Goal: Task Accomplishment & Management: Manage account settings

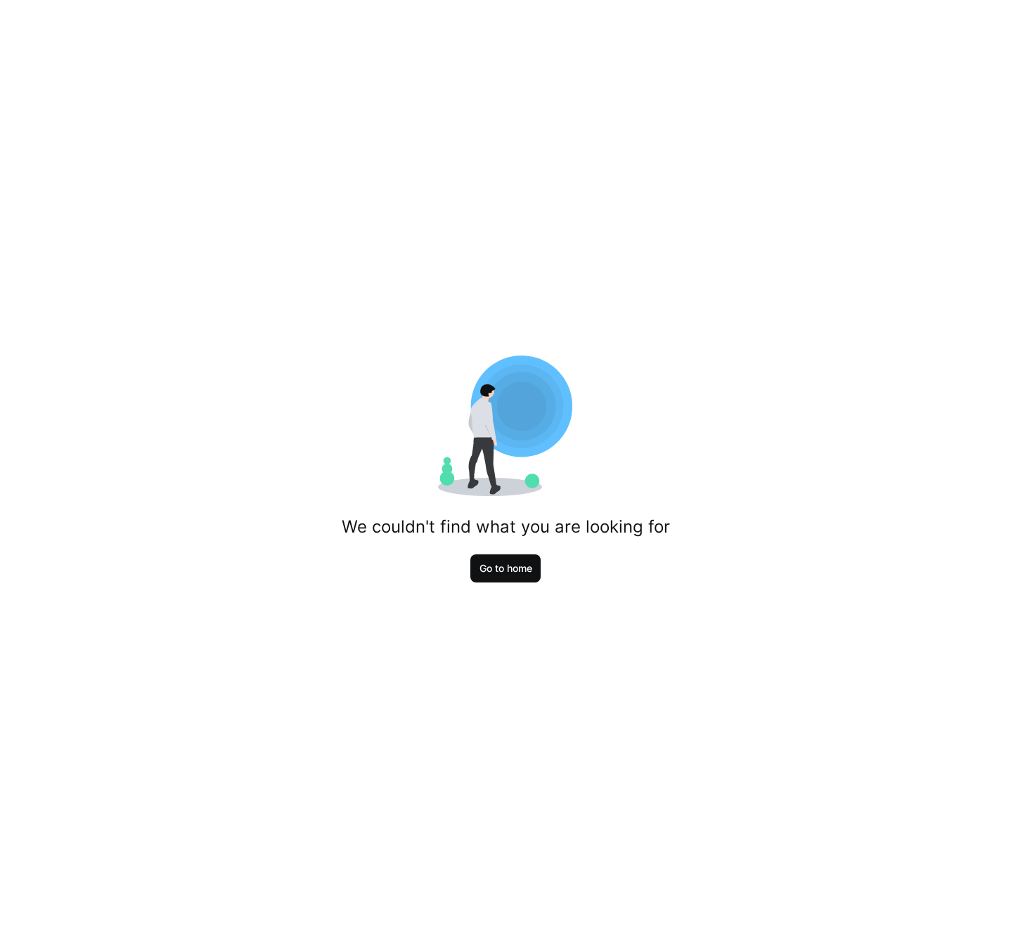
click at [518, 561] on span "Go to home" at bounding box center [505, 568] width 71 height 28
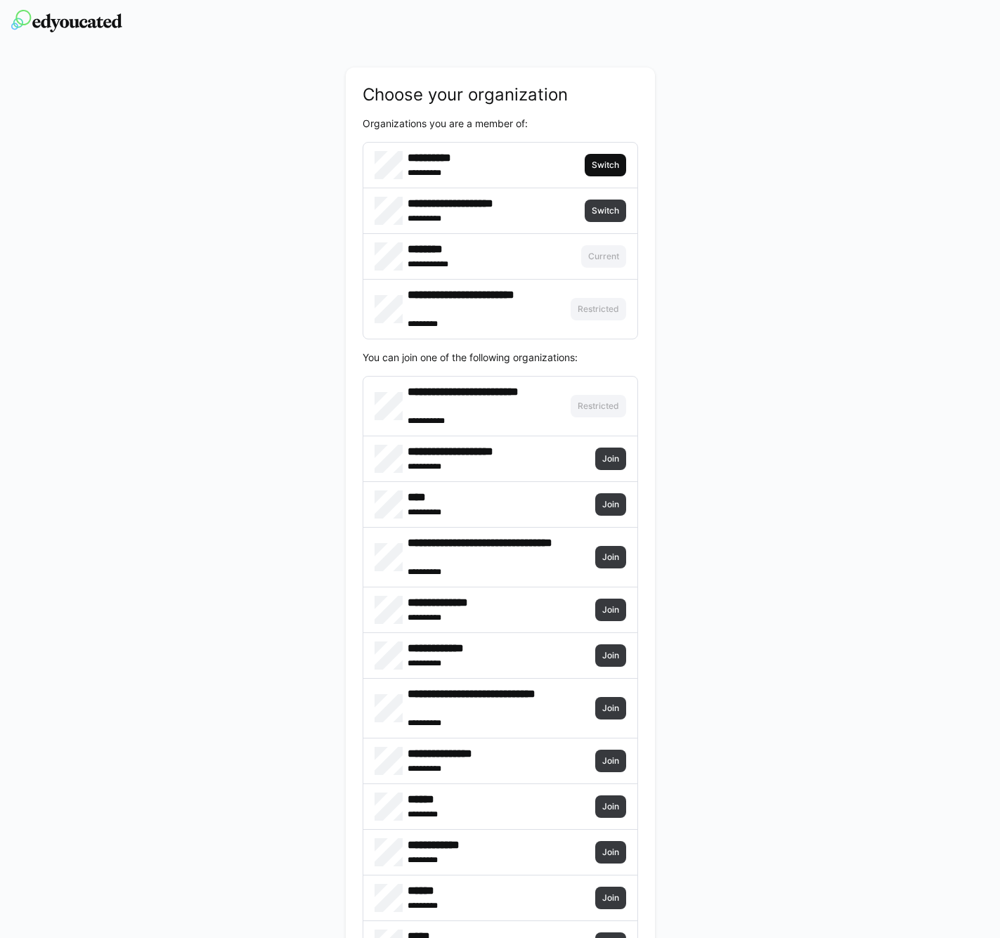
click at [599, 165] on span "Switch" at bounding box center [605, 165] width 30 height 11
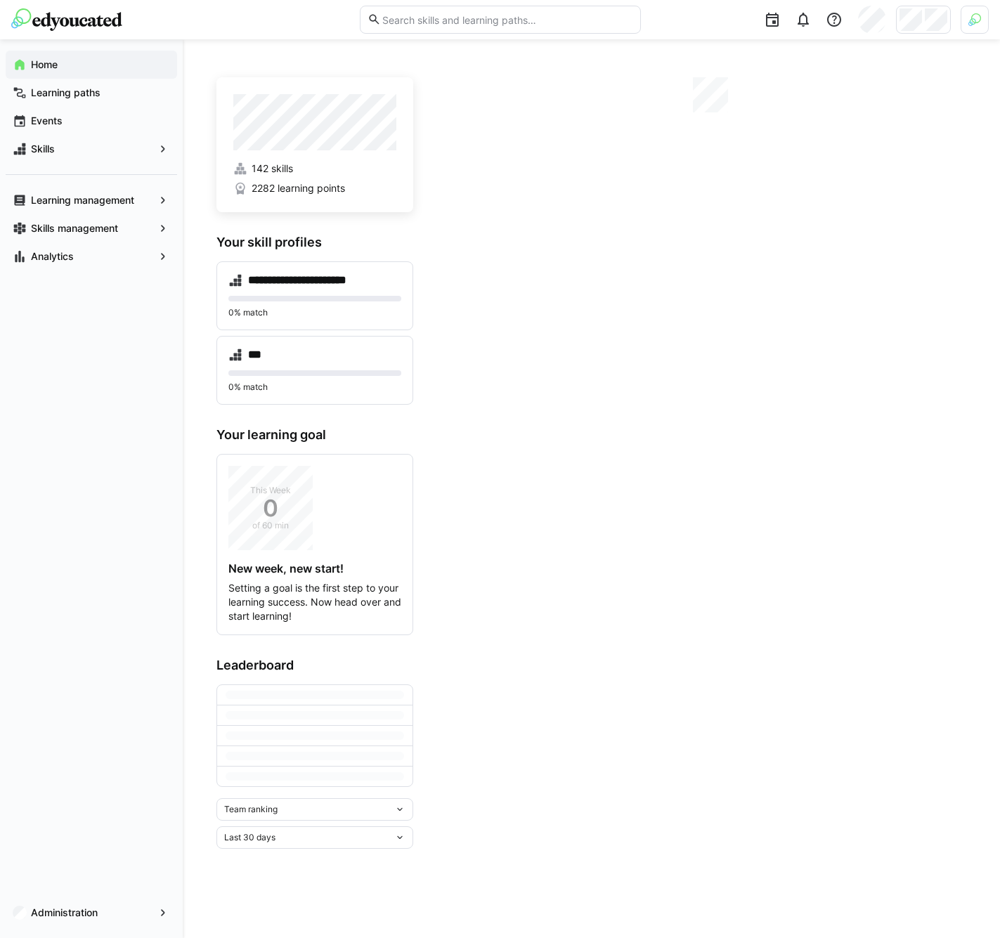
click at [966, 26] on div at bounding box center [975, 20] width 28 height 28
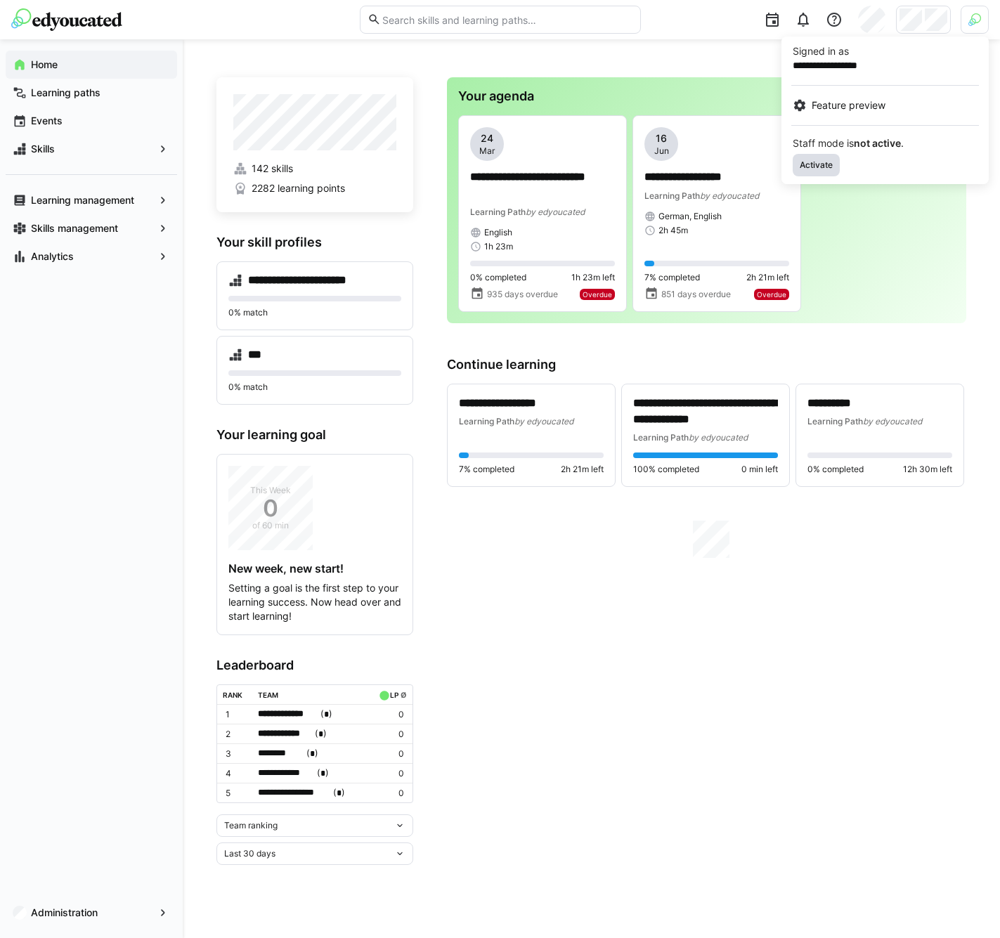
click at [821, 167] on span "Activate" at bounding box center [816, 165] width 36 height 11
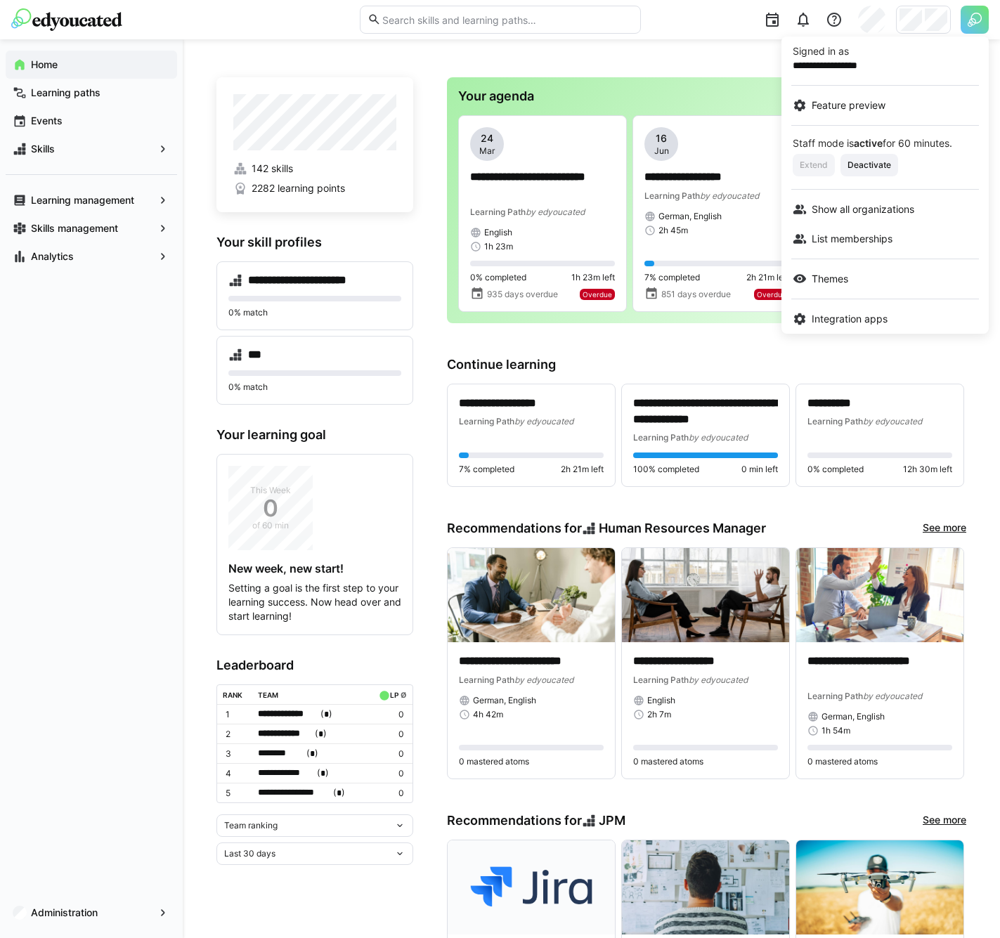
click at [913, 20] on div at bounding box center [500, 469] width 1000 height 938
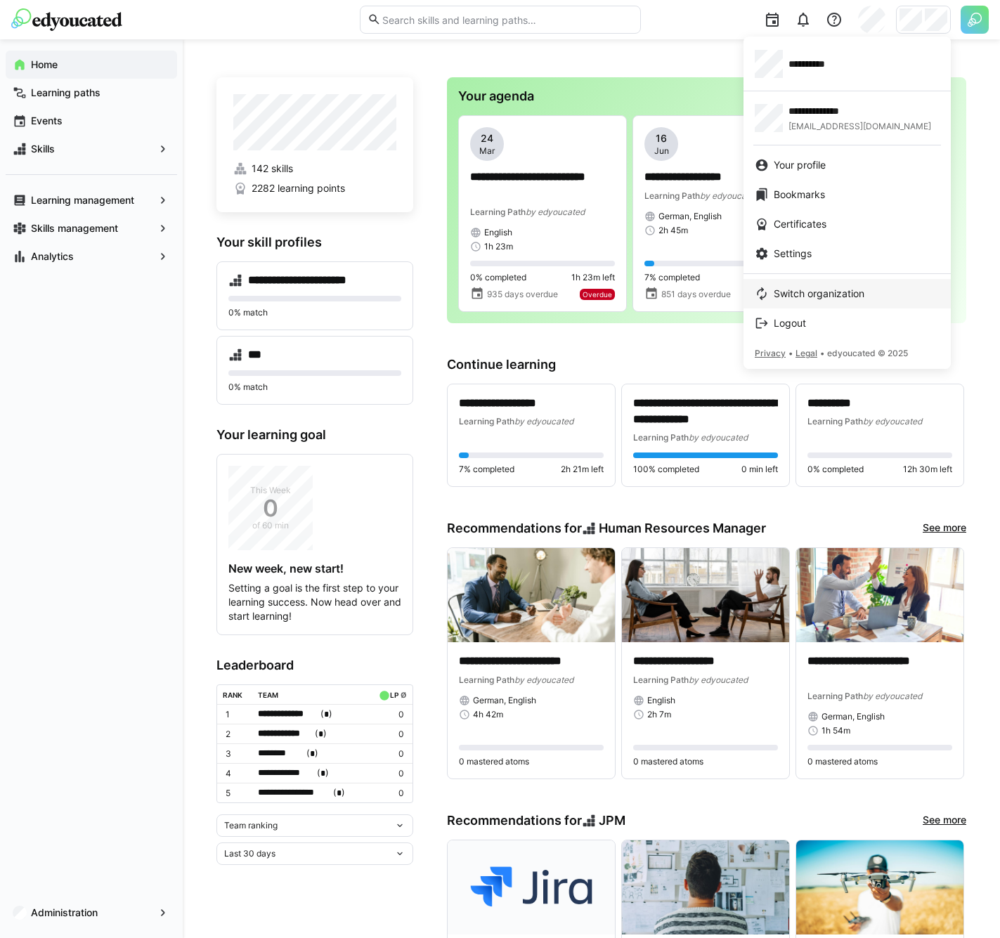
click at [802, 290] on span "Switch organization" at bounding box center [819, 294] width 91 height 14
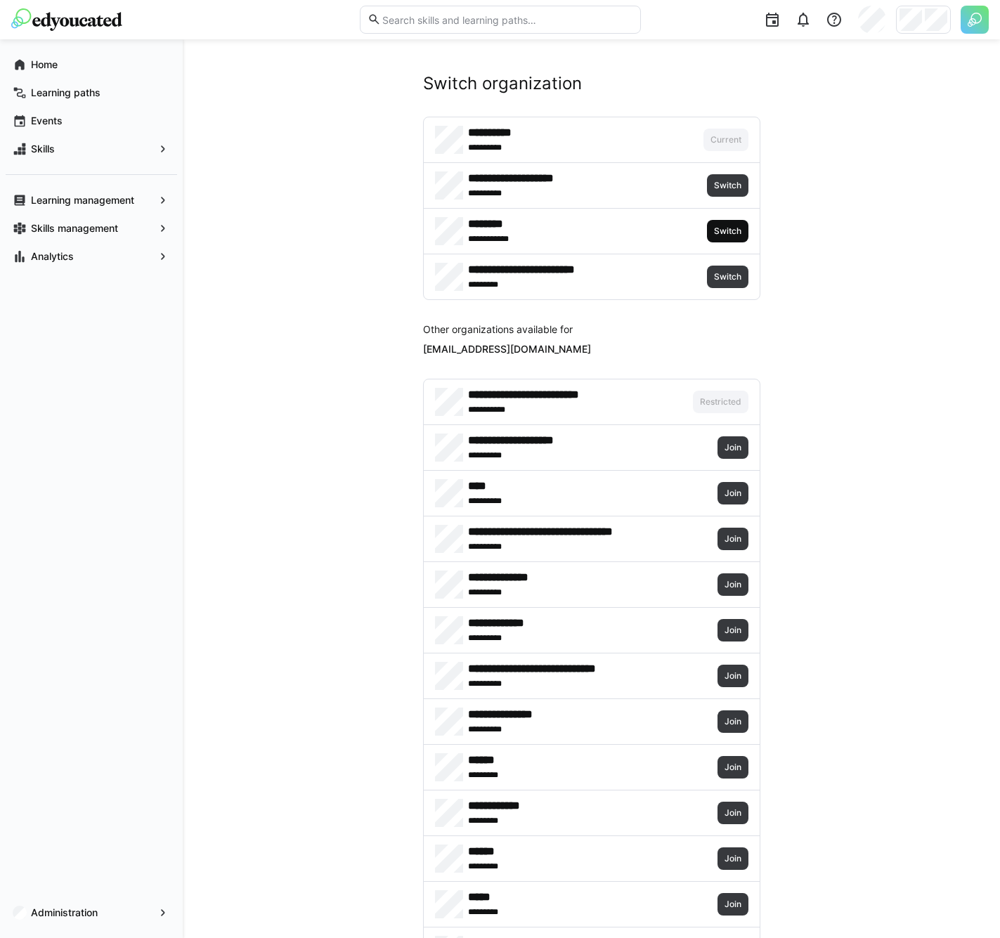
click at [732, 222] on span "Switch" at bounding box center [727, 231] width 41 height 22
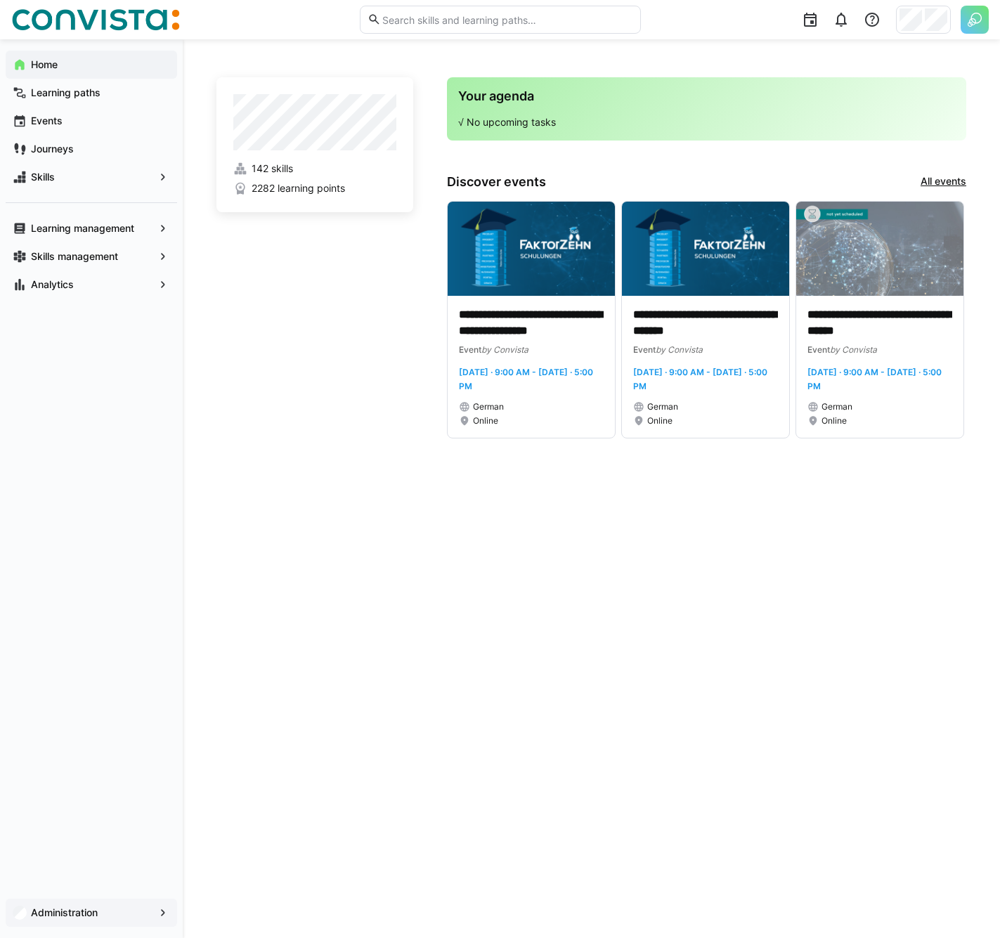
click at [100, 911] on span "Administration" at bounding box center [91, 913] width 125 height 14
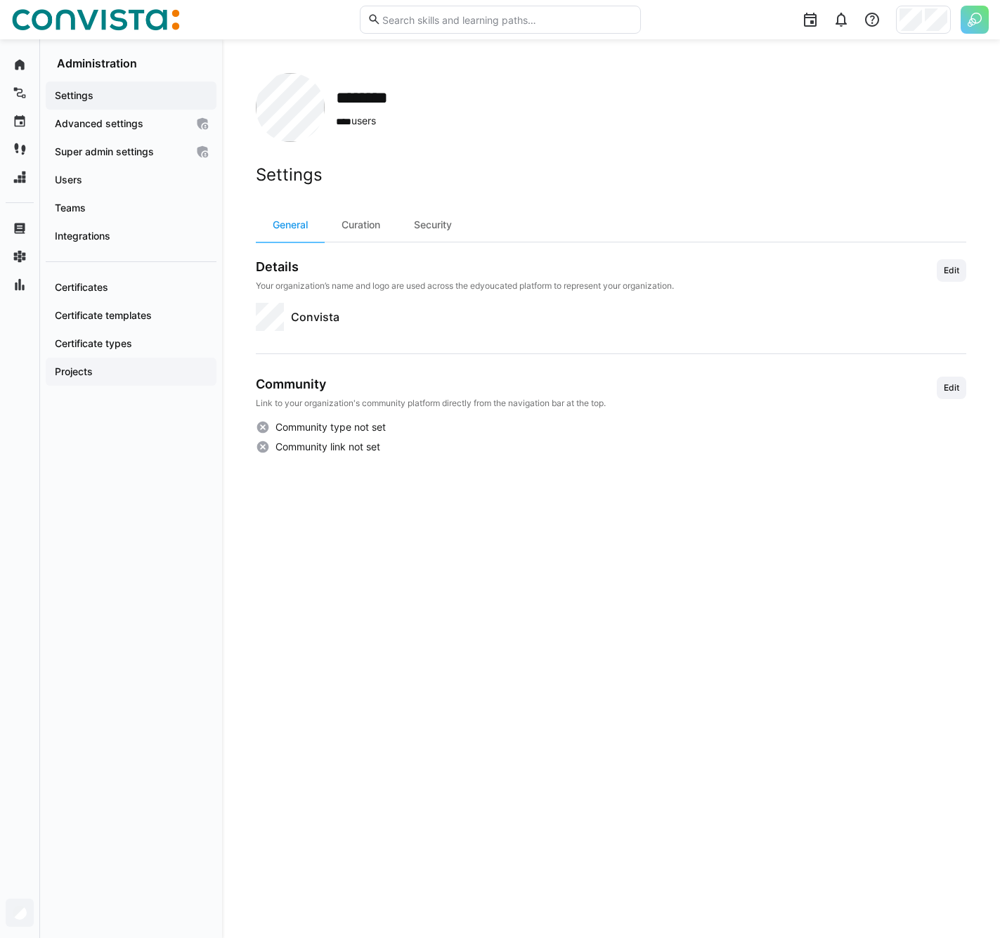
click at [111, 371] on span "Projects" at bounding box center [131, 372] width 157 height 14
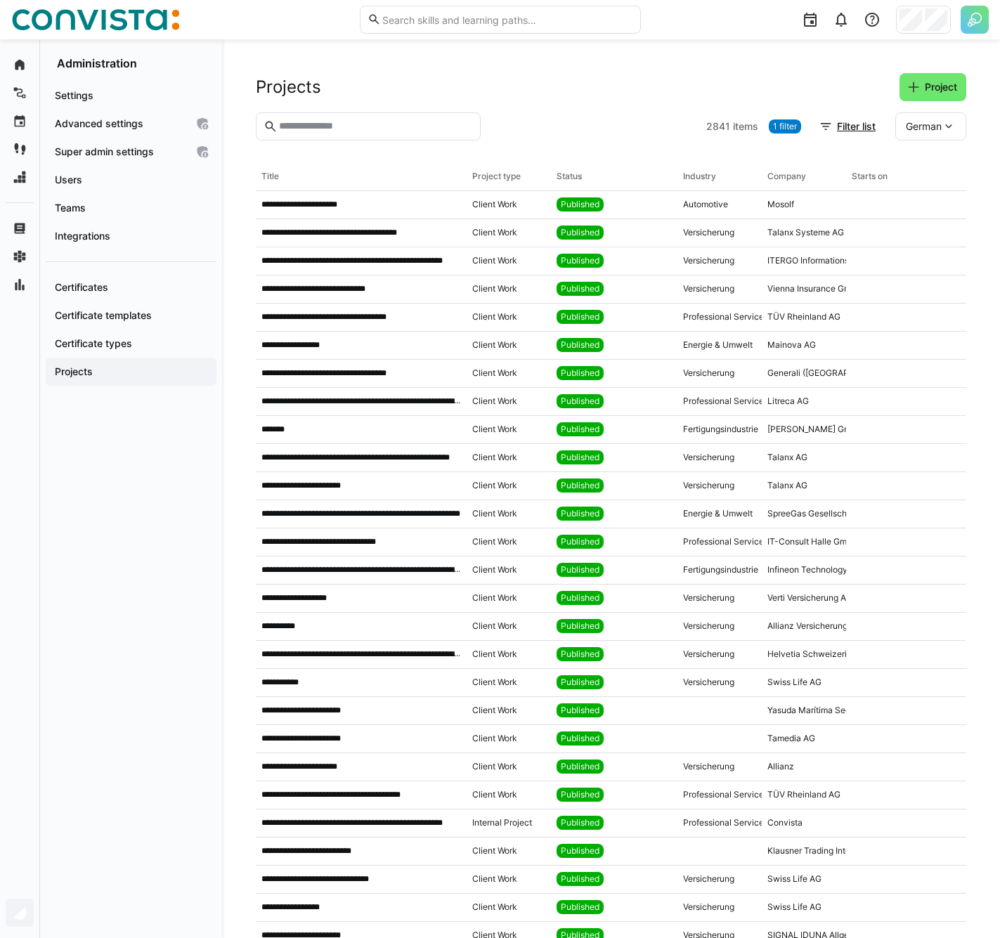
click at [580, 70] on div "**********" at bounding box center [611, 834] width 778 height 1591
click at [114, 182] on span "Users" at bounding box center [131, 180] width 157 height 14
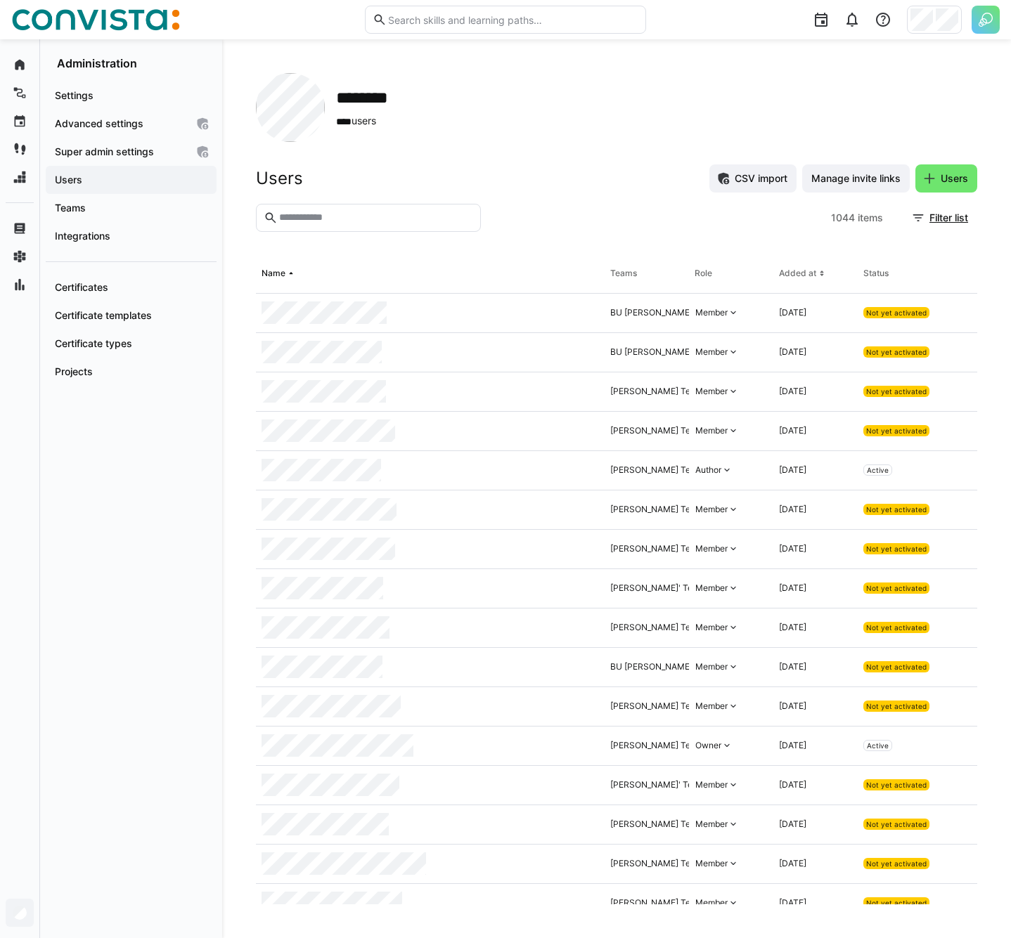
click at [348, 220] on input "text" at bounding box center [375, 218] width 195 height 13
paste input "**********"
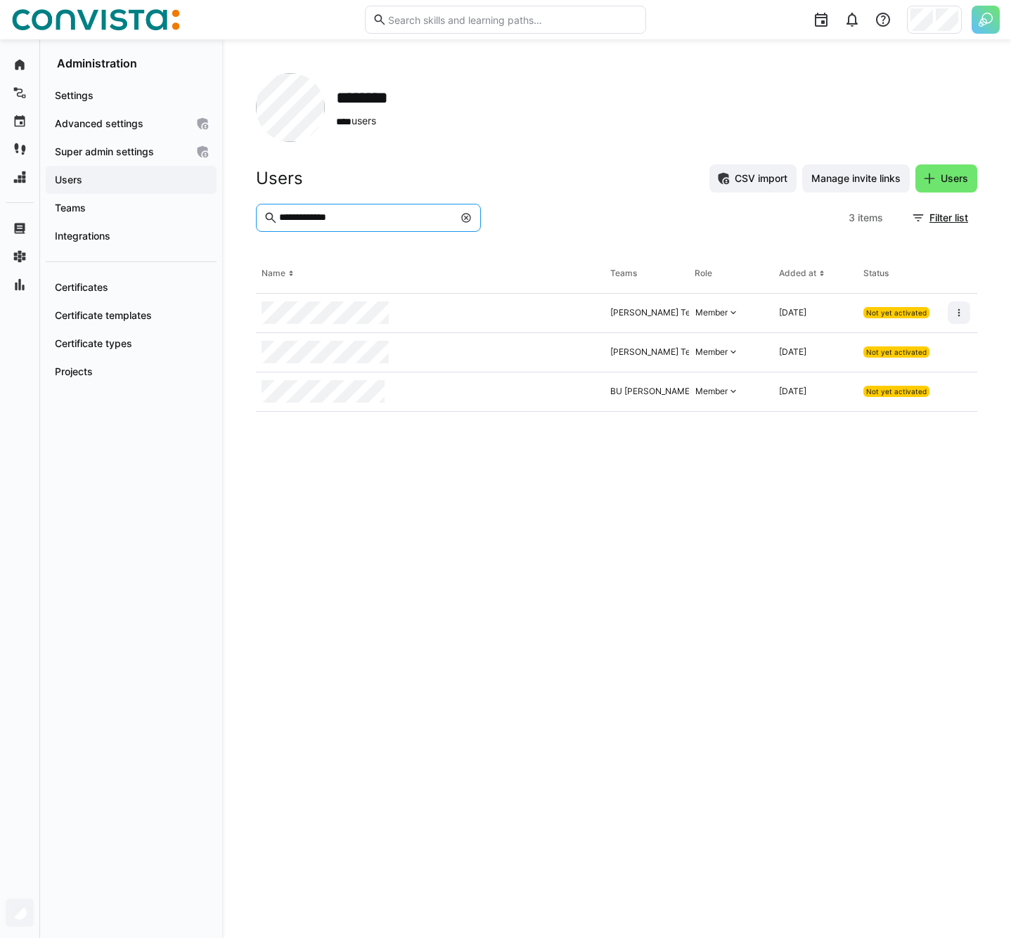
type input "**********"
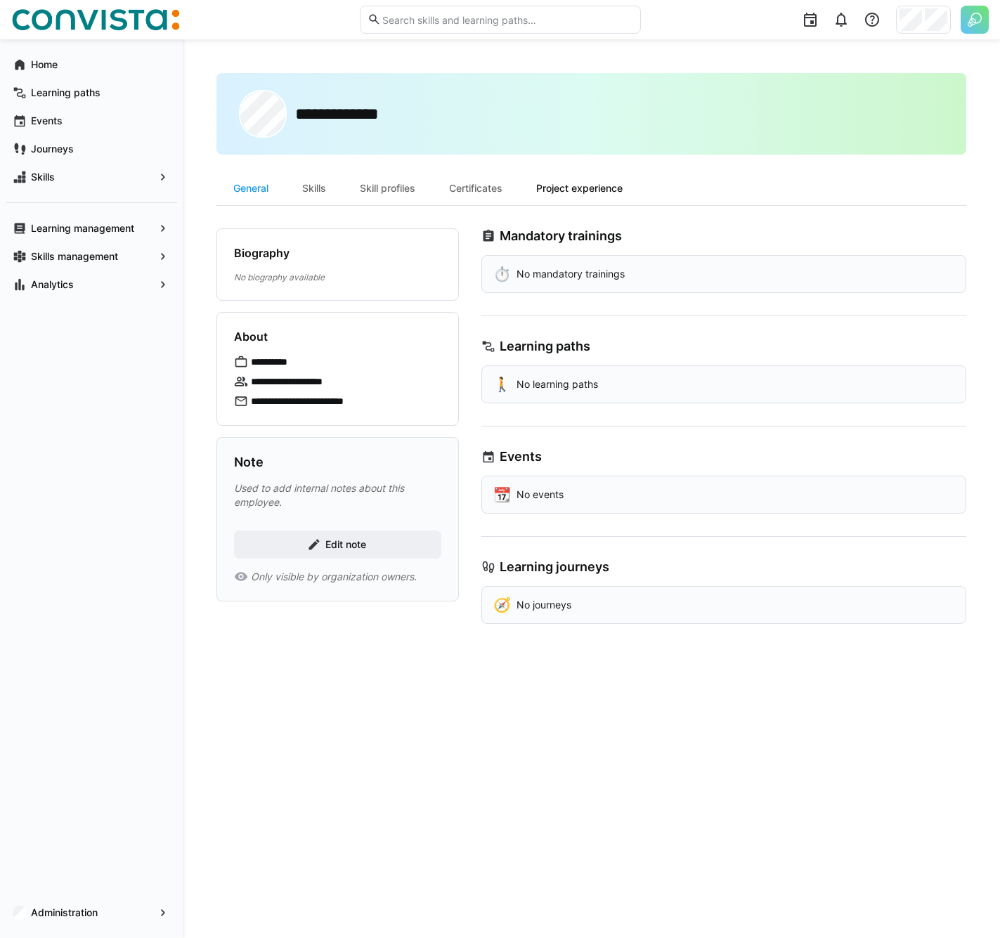
click at [573, 188] on div "Project experience" at bounding box center [579, 188] width 120 height 34
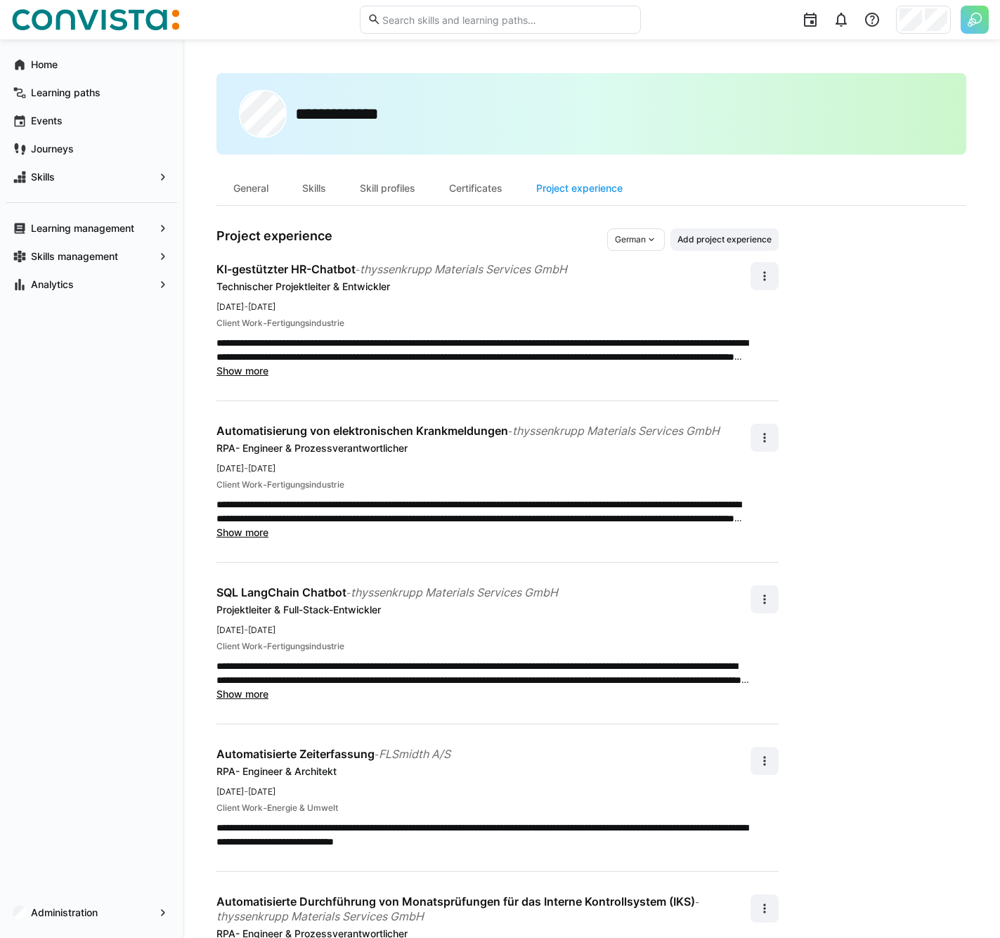
click at [248, 367] on span "Show more" at bounding box center [242, 371] width 52 height 12
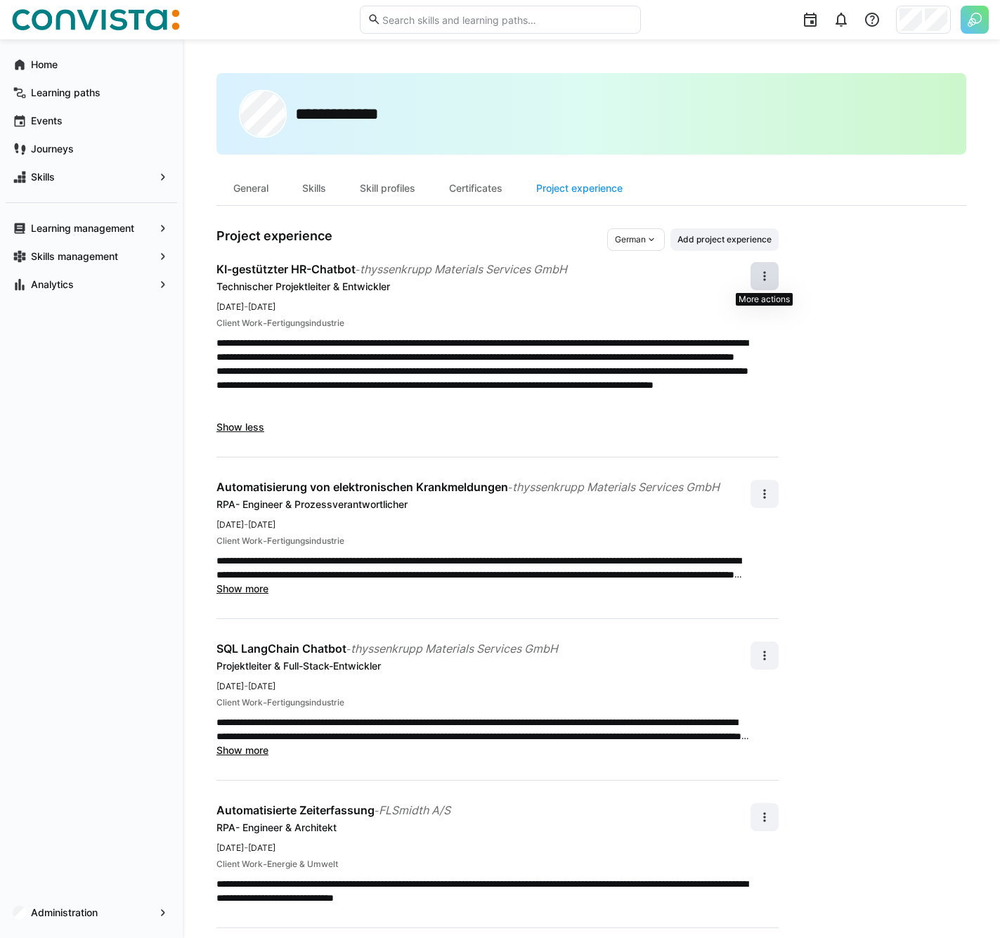
click at [760, 281] on eds-icon at bounding box center [765, 276] width 14 height 14
click at [734, 315] on div "Edit" at bounding box center [748, 313] width 37 height 14
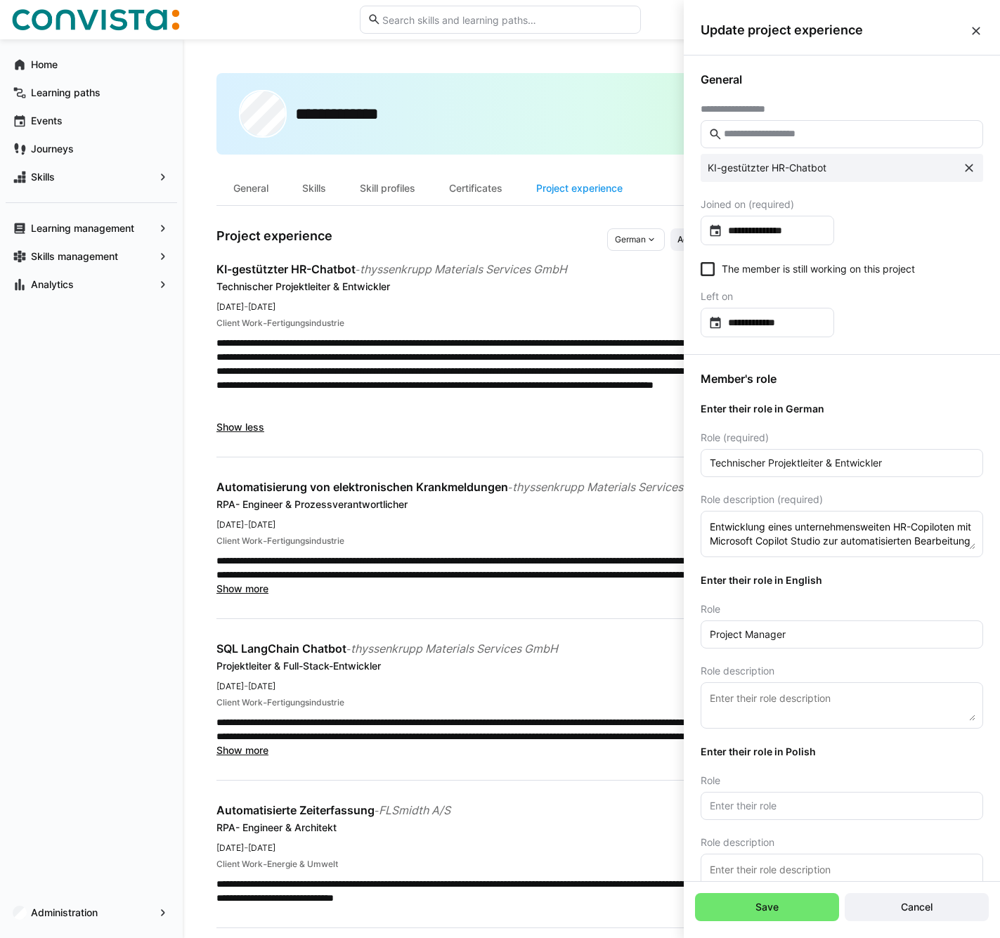
click at [973, 34] on eds-icon at bounding box center [976, 31] width 14 height 14
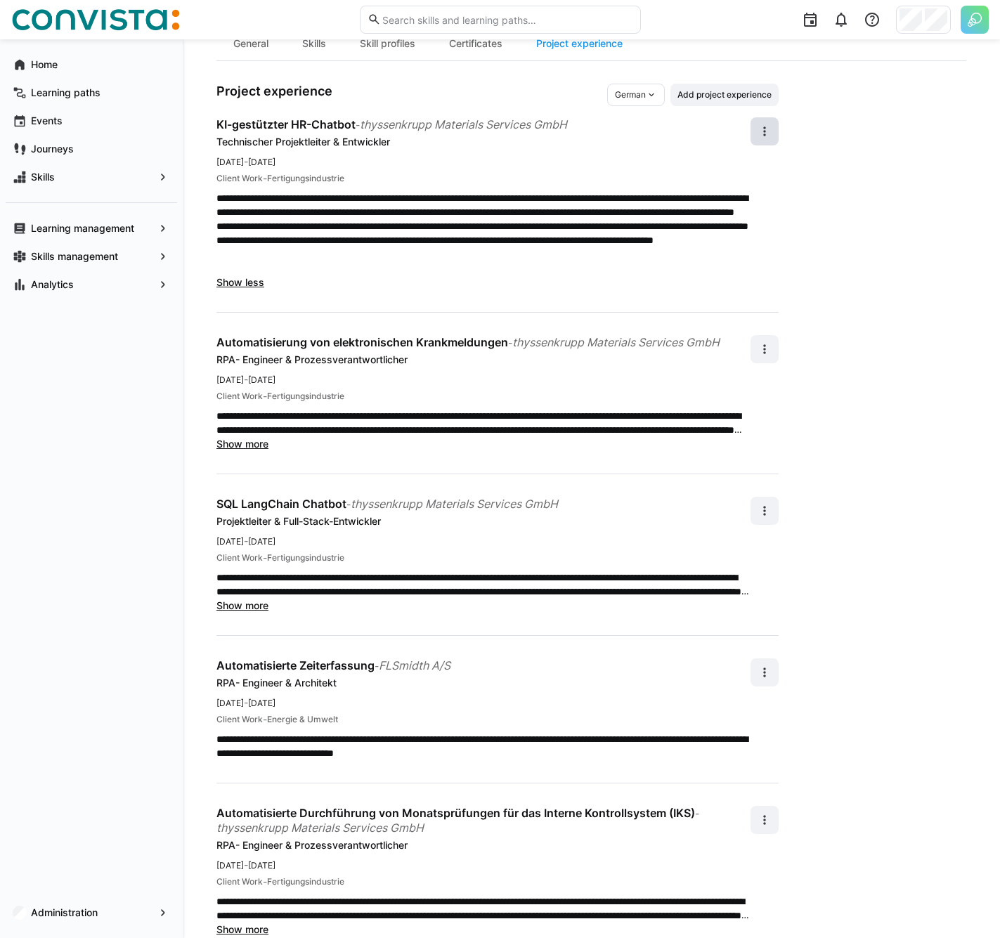
scroll to position [81, 0]
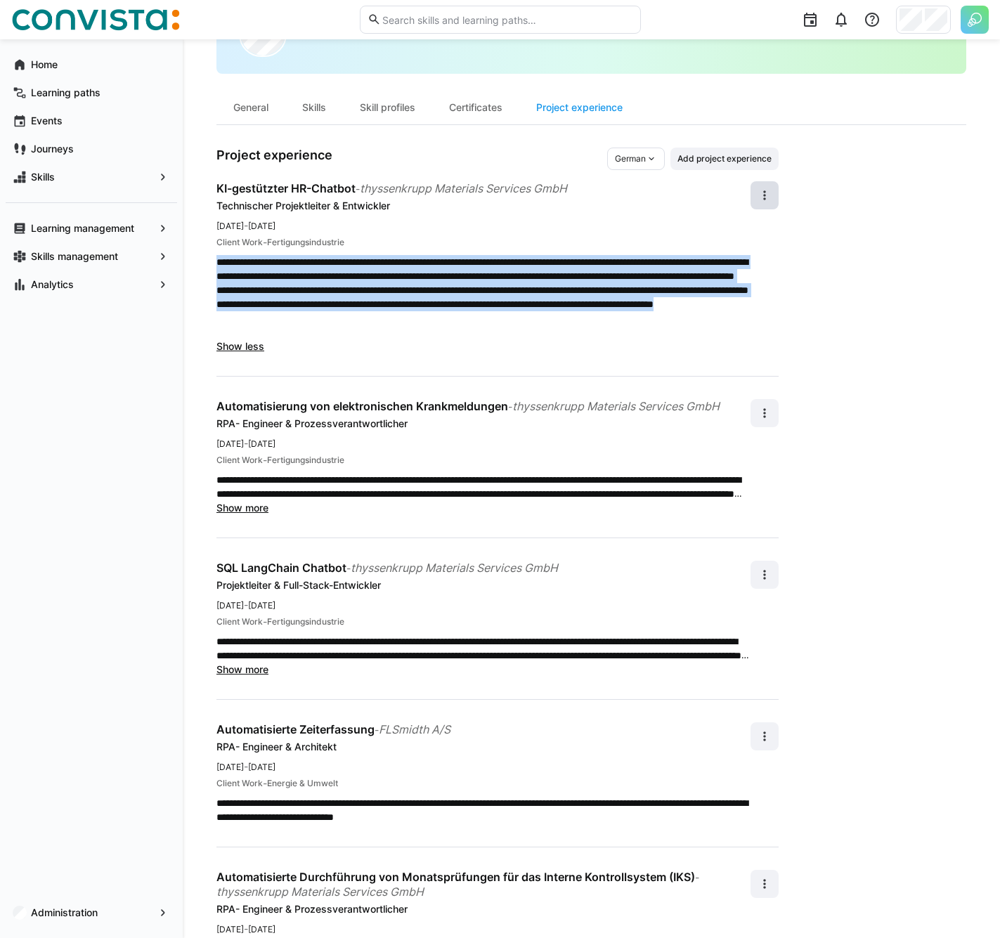
drag, startPoint x: 218, startPoint y: 256, endPoint x: 464, endPoint y: 326, distance: 256.3
click at [464, 326] on p "**********" at bounding box center [483, 297] width 534 height 84
click at [760, 194] on eds-icon at bounding box center [765, 195] width 14 height 14
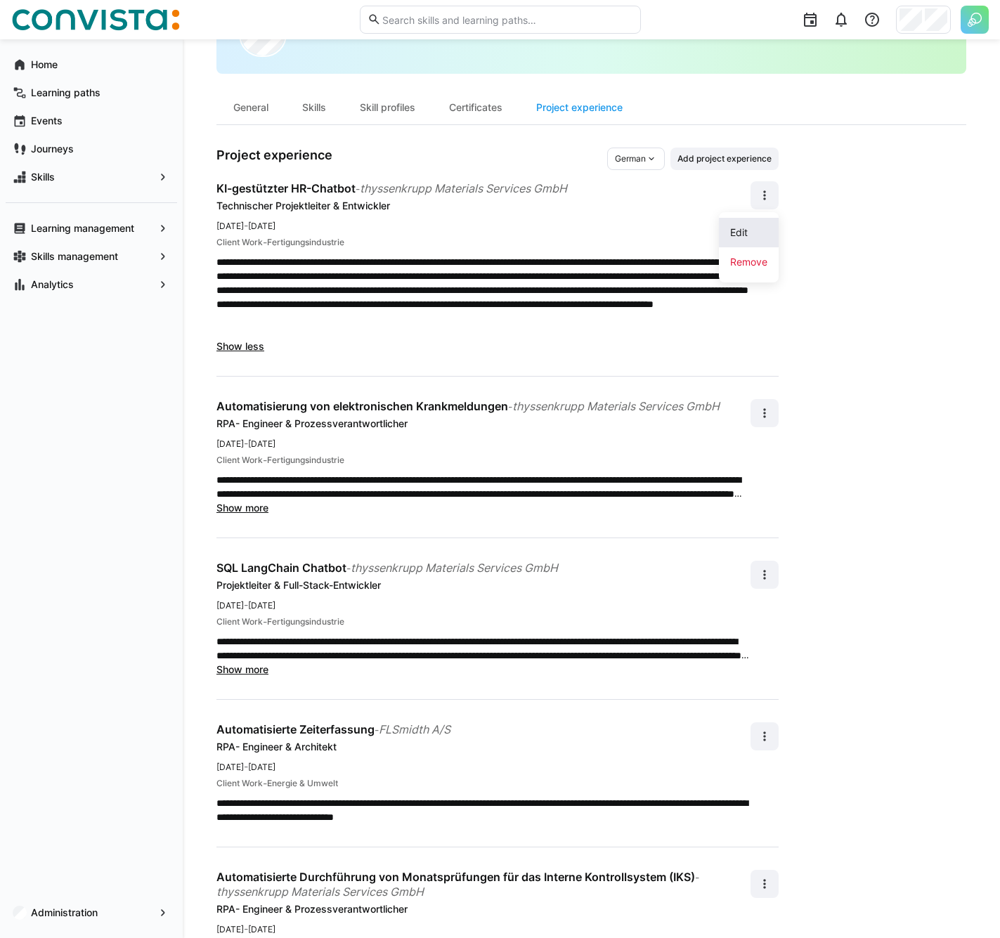
click at [755, 231] on div "Edit" at bounding box center [748, 233] width 37 height 14
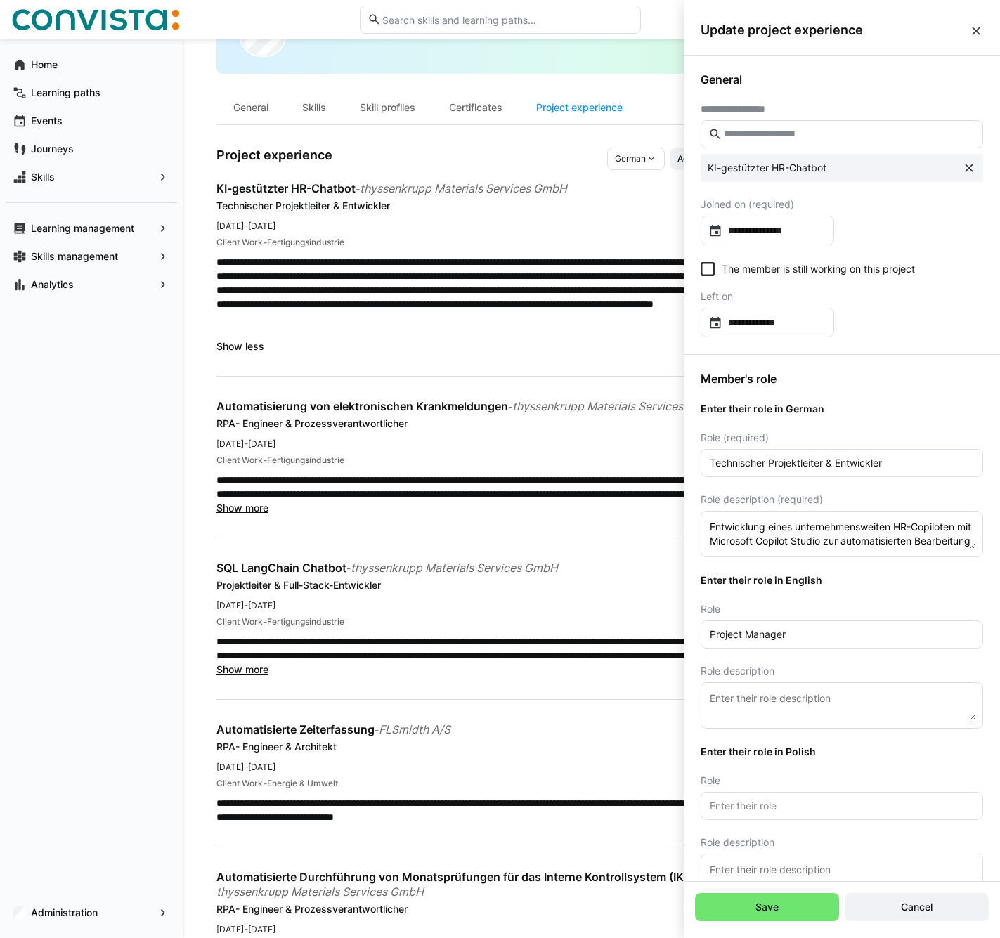
click at [966, 549] on textarea "Entwicklung eines unternehmensweiten HR-Copiloten mit Microsoft Copilot Studio …" at bounding box center [841, 534] width 267 height 31
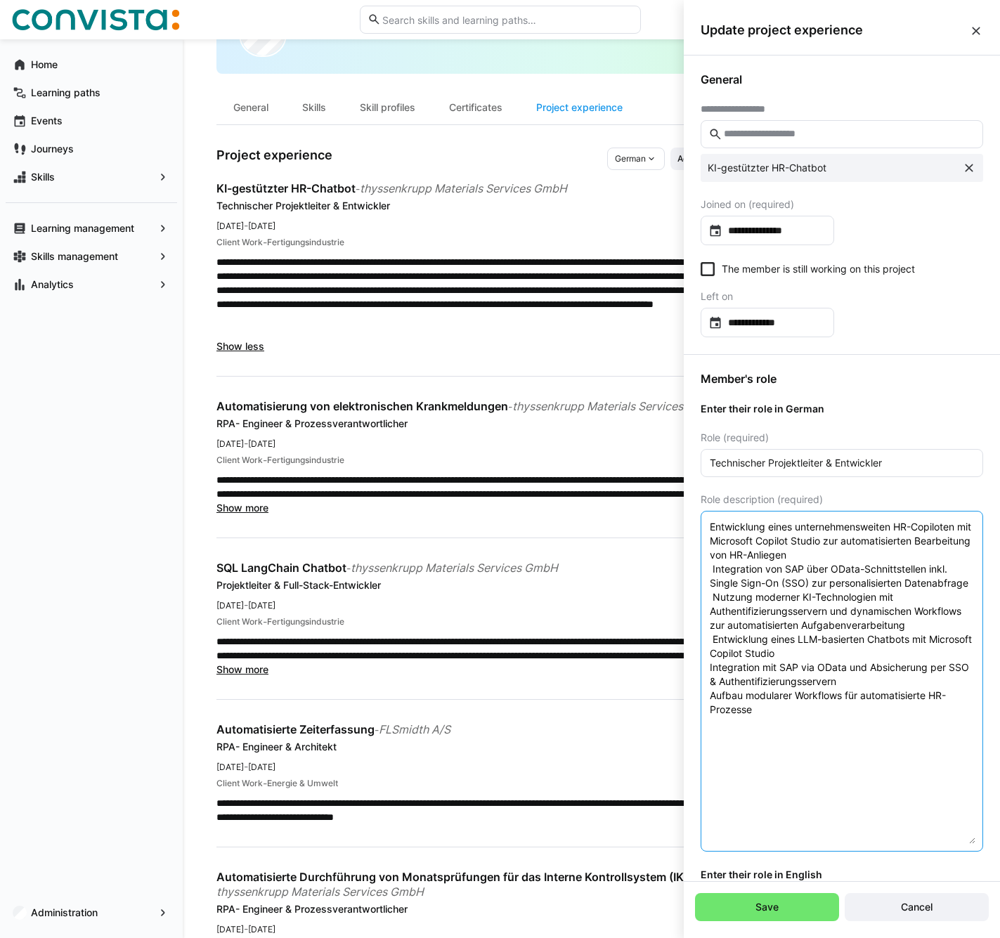
drag, startPoint x: 964, startPoint y: 548, endPoint x: 939, endPoint y: 846, distance: 299.0
click at [939, 844] on textarea "Entwicklung eines unternehmensweiten HR-Copiloten mit Microsoft Copilot Studio …" at bounding box center [841, 681] width 267 height 325
drag, startPoint x: 714, startPoint y: 569, endPoint x: 696, endPoint y: 571, distance: 17.6
click at [696, 571] on div "Member's role Enter their role in German Role (required) Technischer Projektlei…" at bounding box center [842, 785] width 316 height 860
drag, startPoint x: 713, startPoint y: 611, endPoint x: 701, endPoint y: 613, distance: 12.0
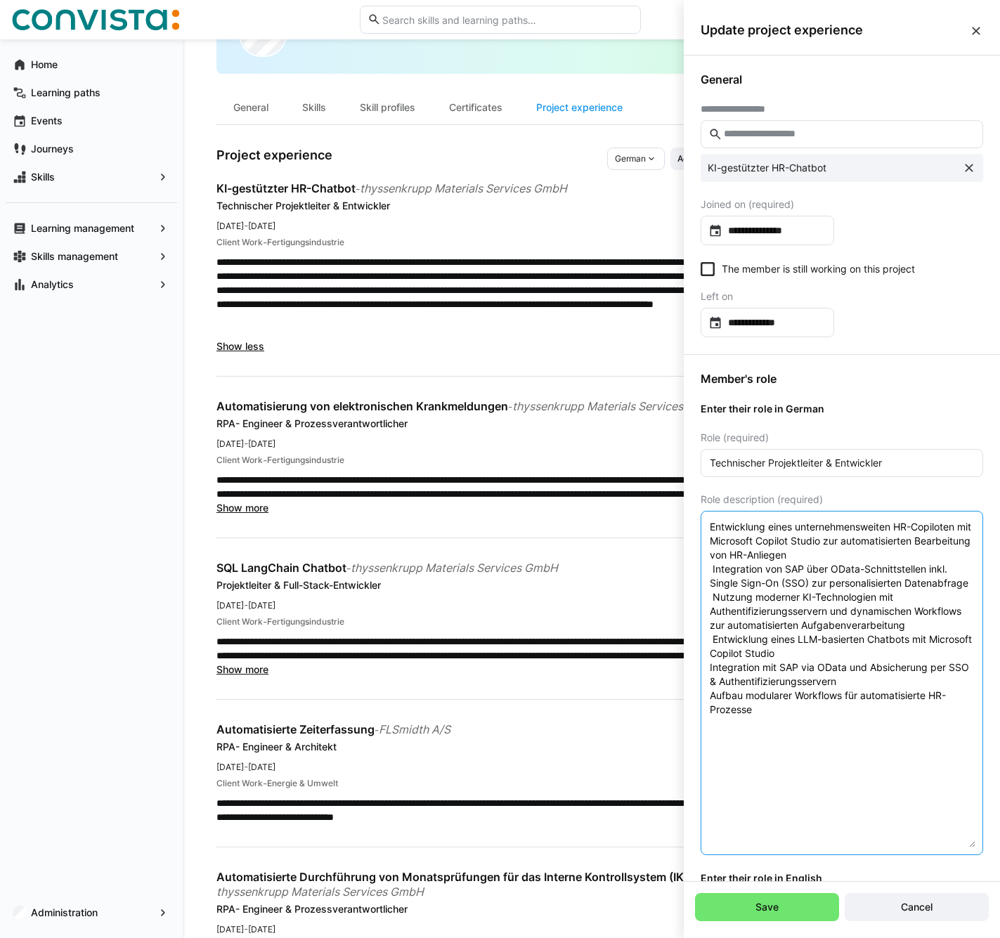
click at [701, 613] on eds-input "Entwicklung eines unternehmensweiten HR-Copiloten mit Microsoft Copilot Studio …" at bounding box center [842, 683] width 282 height 344
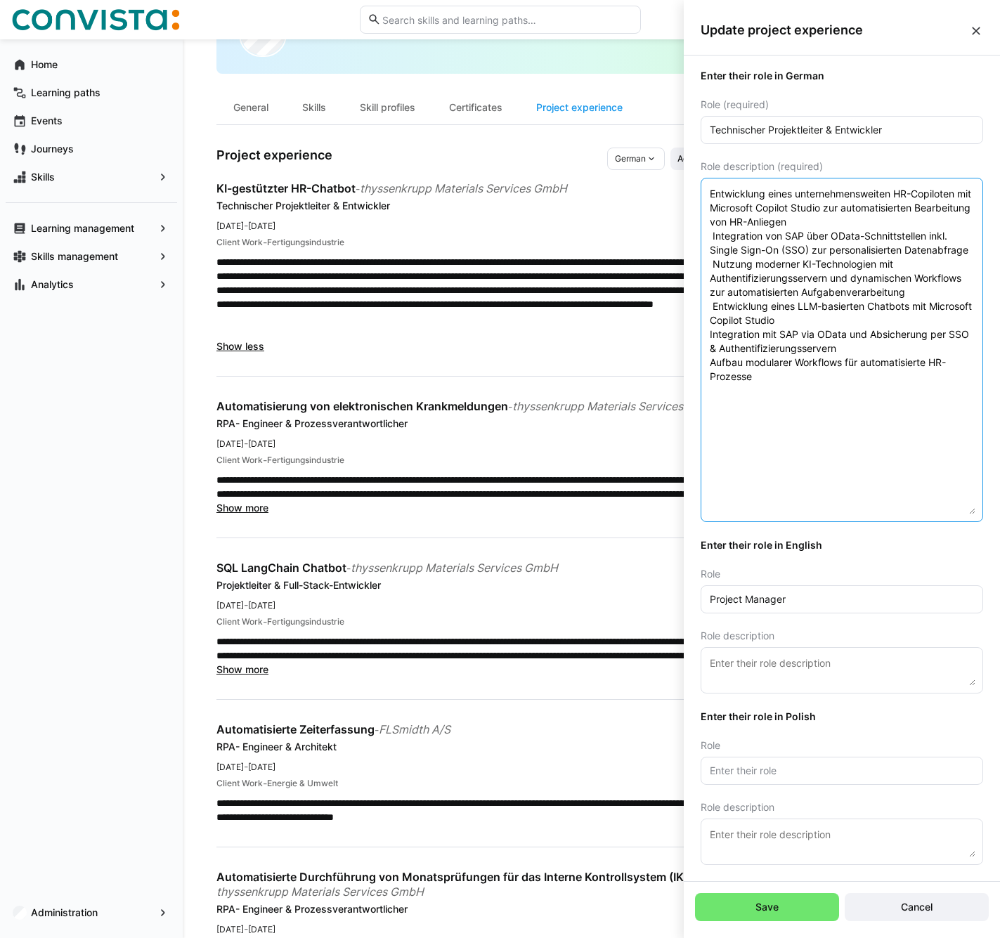
scroll to position [334, 0]
click at [644, 164] on div "German" at bounding box center [636, 159] width 58 height 22
click at [633, 212] on span "English" at bounding box center [630, 213] width 28 height 11
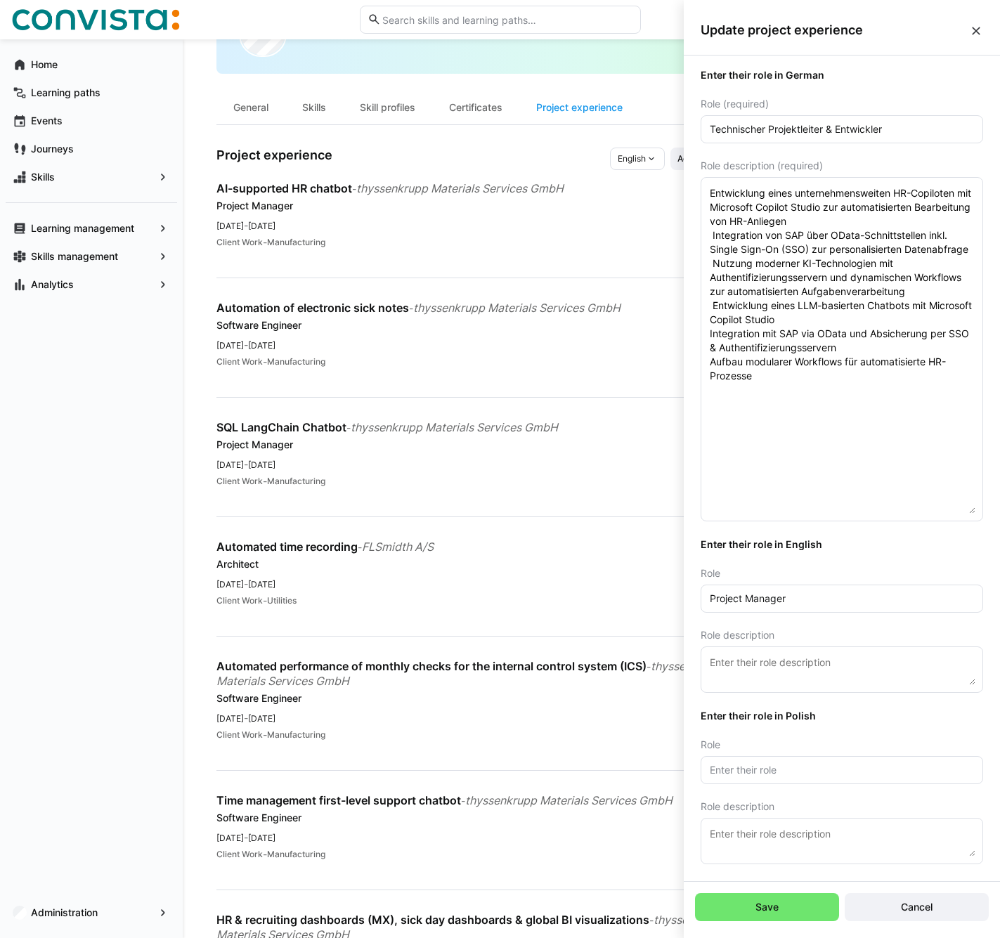
click at [632, 154] on div "English" at bounding box center [637, 159] width 55 height 22
click at [633, 190] on span "German" at bounding box center [633, 188] width 31 height 11
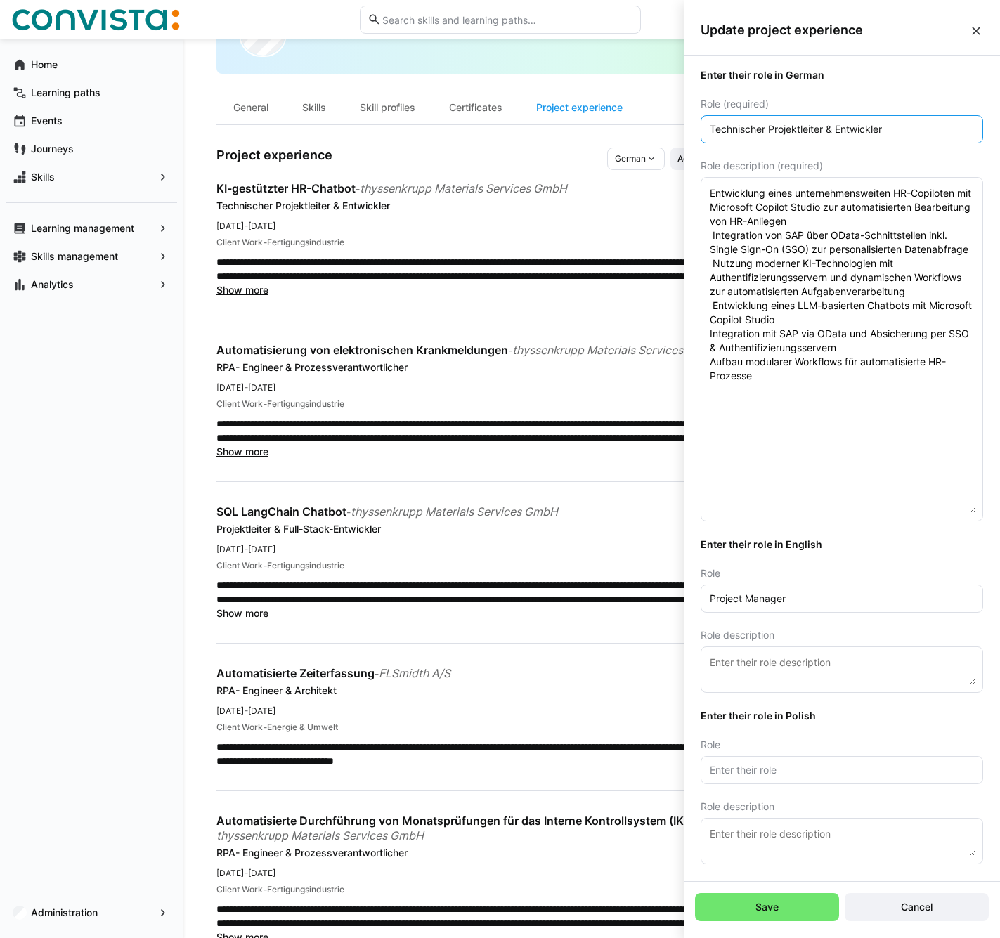
drag, startPoint x: 904, startPoint y: 131, endPoint x: 646, endPoint y: 129, distance: 257.9
click at [646, 129] on body "**********" at bounding box center [500, 388] width 1000 height 938
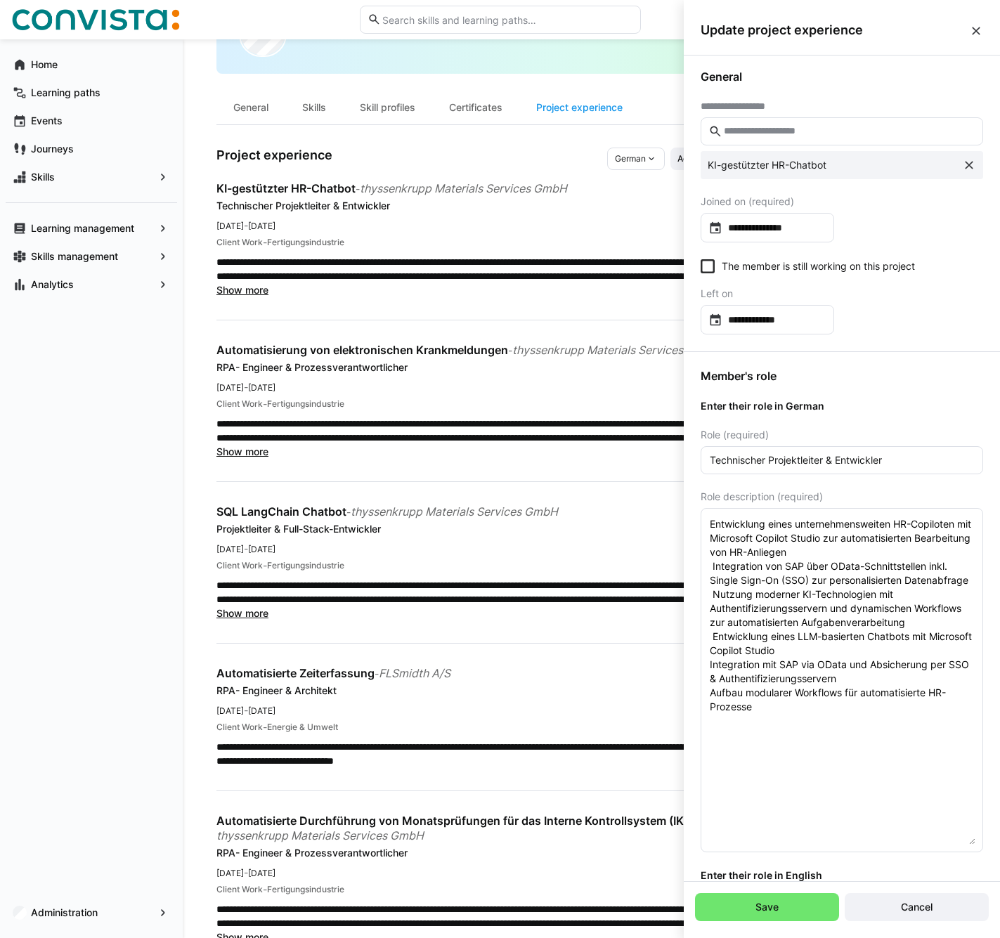
scroll to position [0, 0]
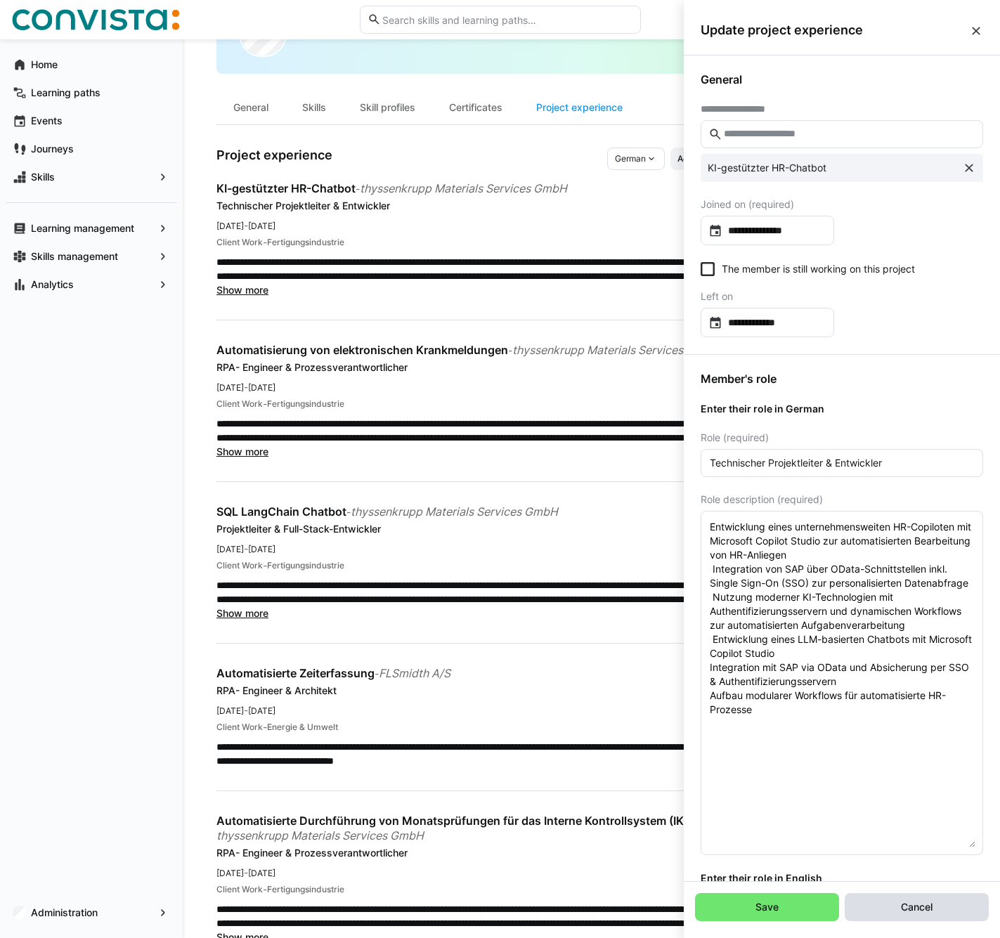
click at [927, 911] on span "Cancel" at bounding box center [917, 907] width 36 height 14
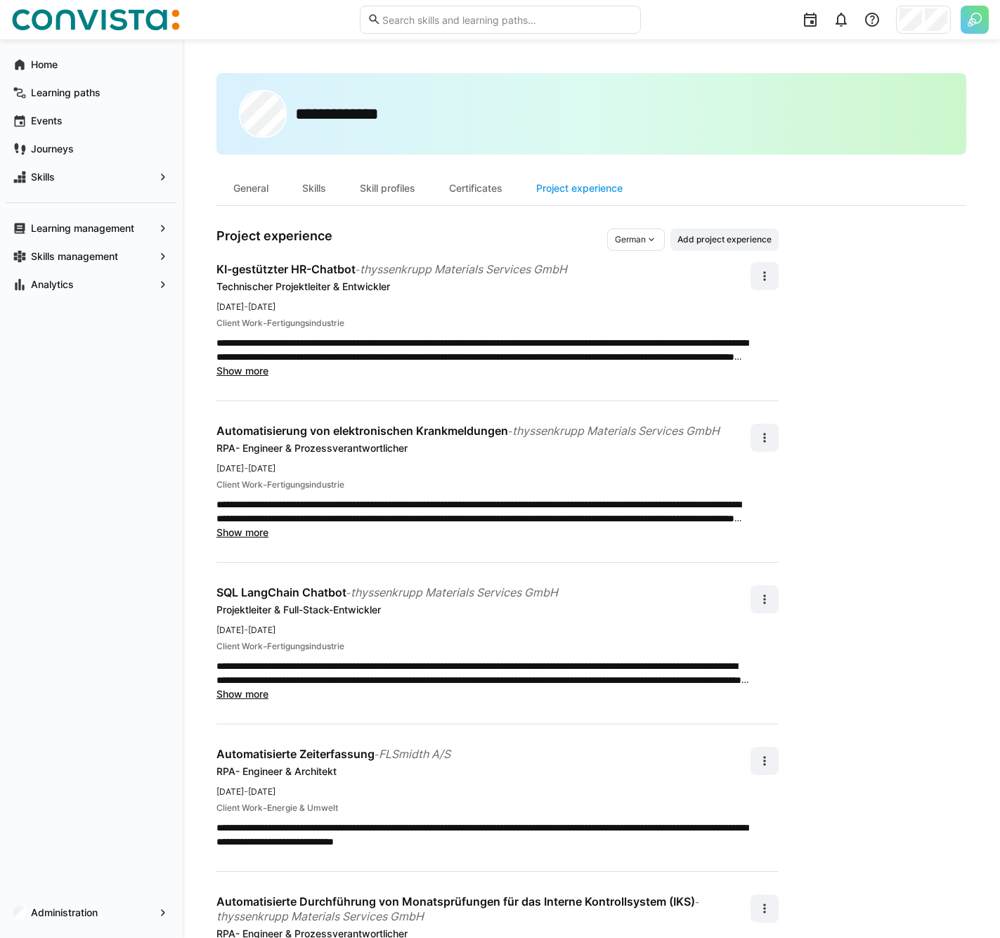
drag, startPoint x: 258, startPoint y: 372, endPoint x: 266, endPoint y: 376, distance: 9.4
click at [258, 372] on span "Show more" at bounding box center [242, 371] width 52 height 12
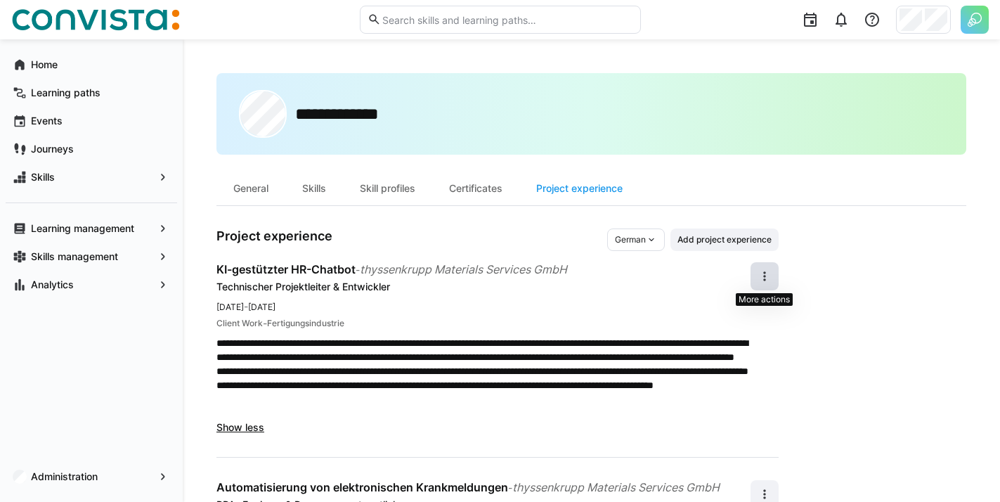
click at [760, 282] on eds-icon at bounding box center [765, 276] width 14 height 14
click at [737, 310] on div "Edit" at bounding box center [748, 313] width 37 height 14
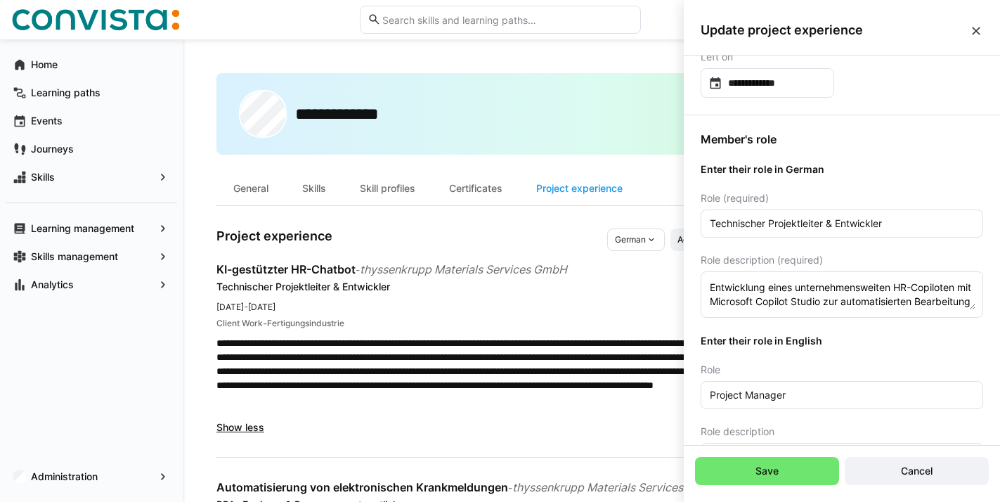
scroll to position [264, 0]
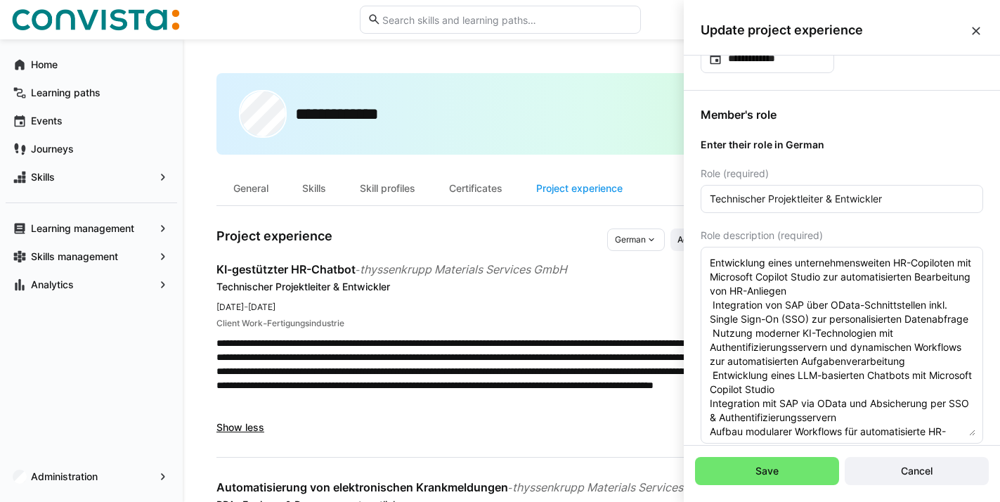
drag, startPoint x: 965, startPoint y: 285, endPoint x: 951, endPoint y: 435, distance: 151.0
click at [951, 435] on textarea "Entwicklung eines unternehmensweiten HR-Copiloten mit Microsoft Copilot Studio …" at bounding box center [841, 344] width 267 height 181
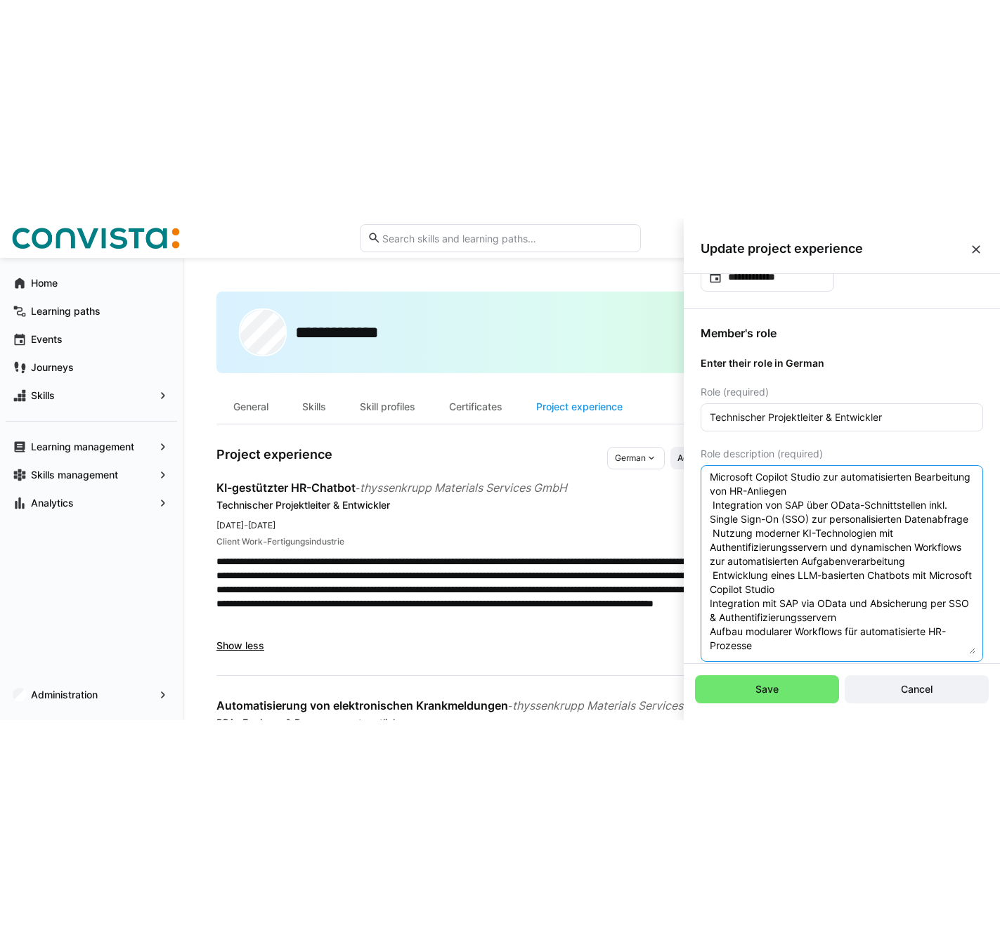
scroll to position [0, 0]
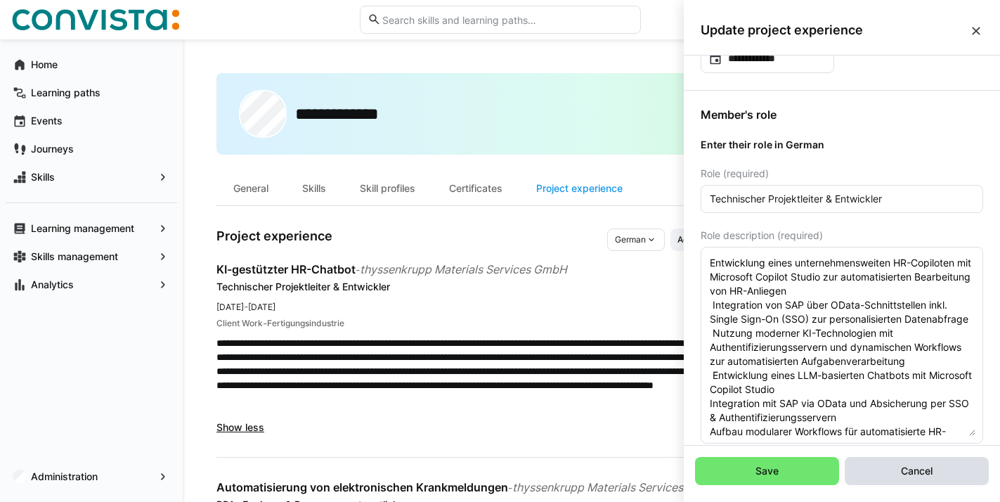
click at [879, 468] on span "Cancel" at bounding box center [917, 471] width 144 height 28
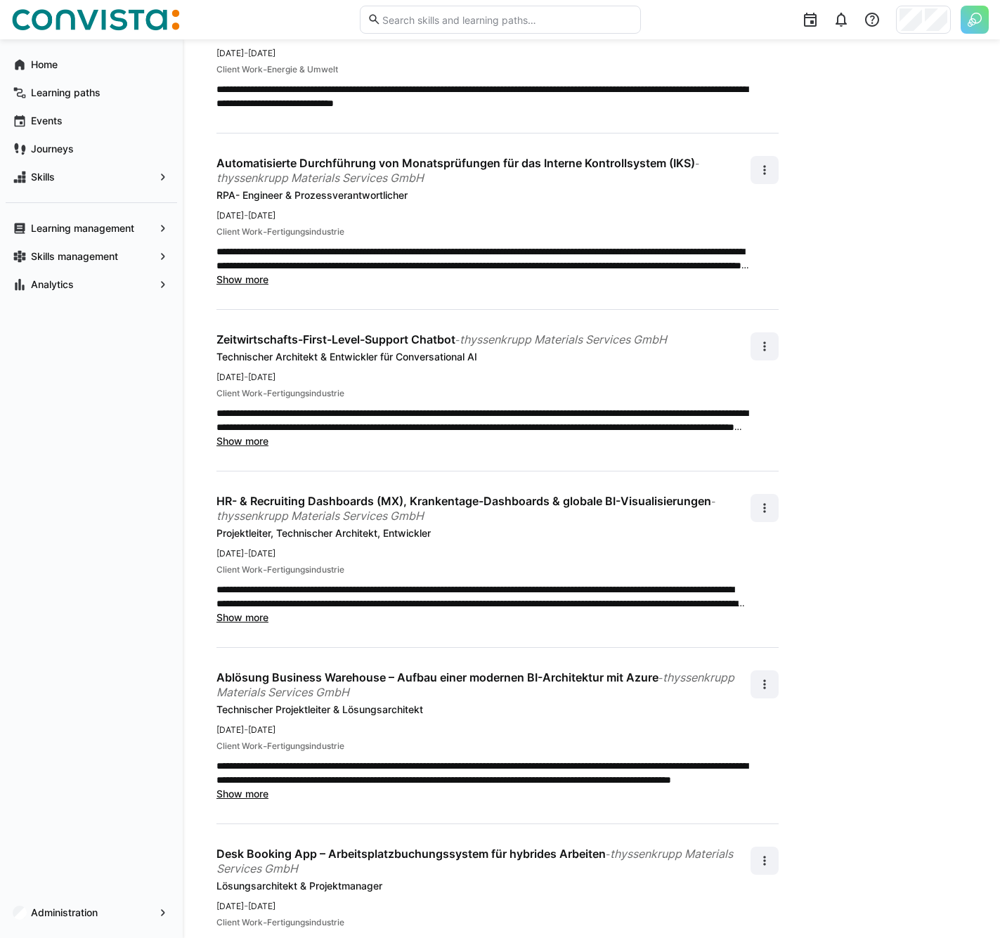
scroll to position [868, 0]
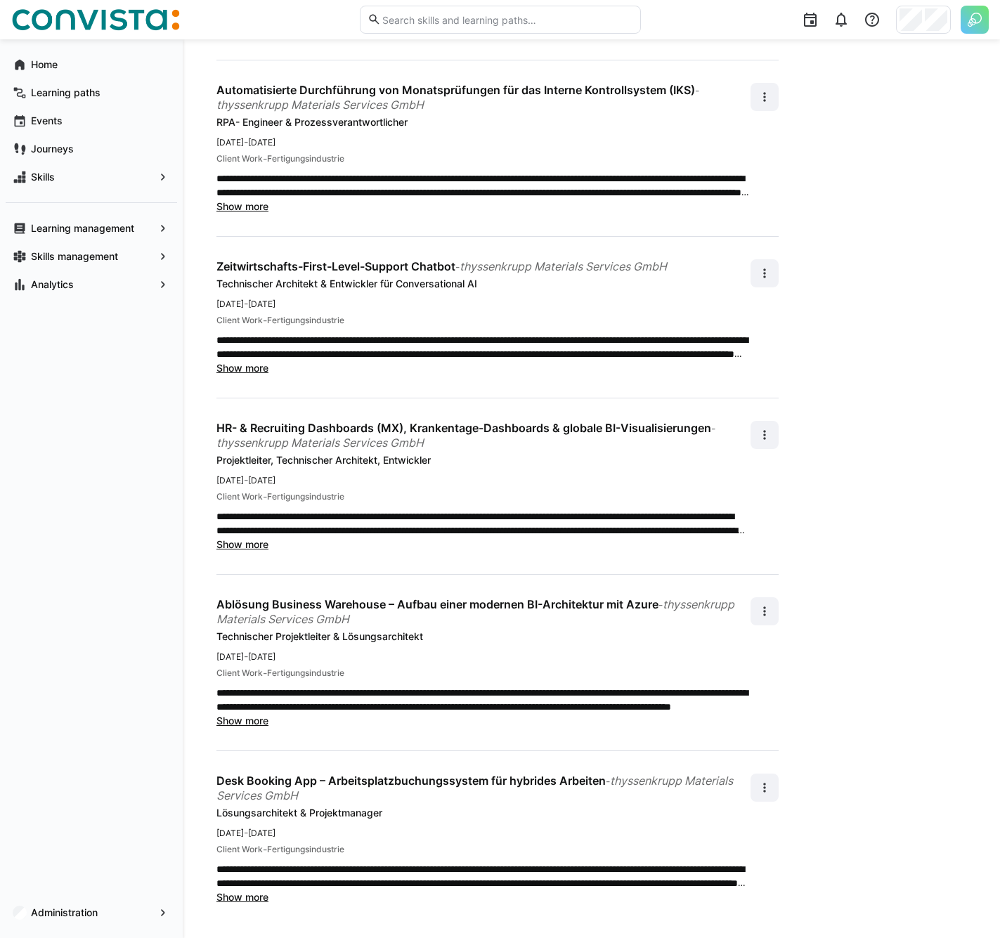
click at [250, 722] on span "Show more" at bounding box center [242, 721] width 52 height 12
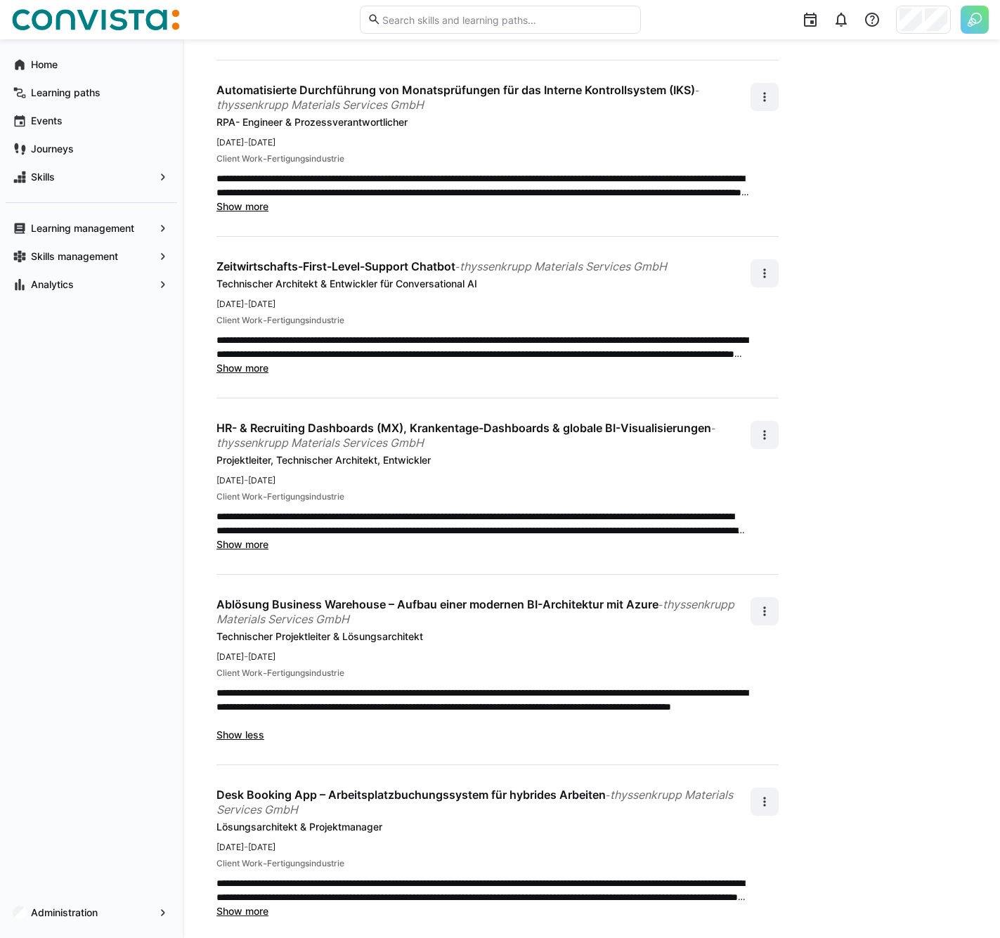
scroll to position [882, 0]
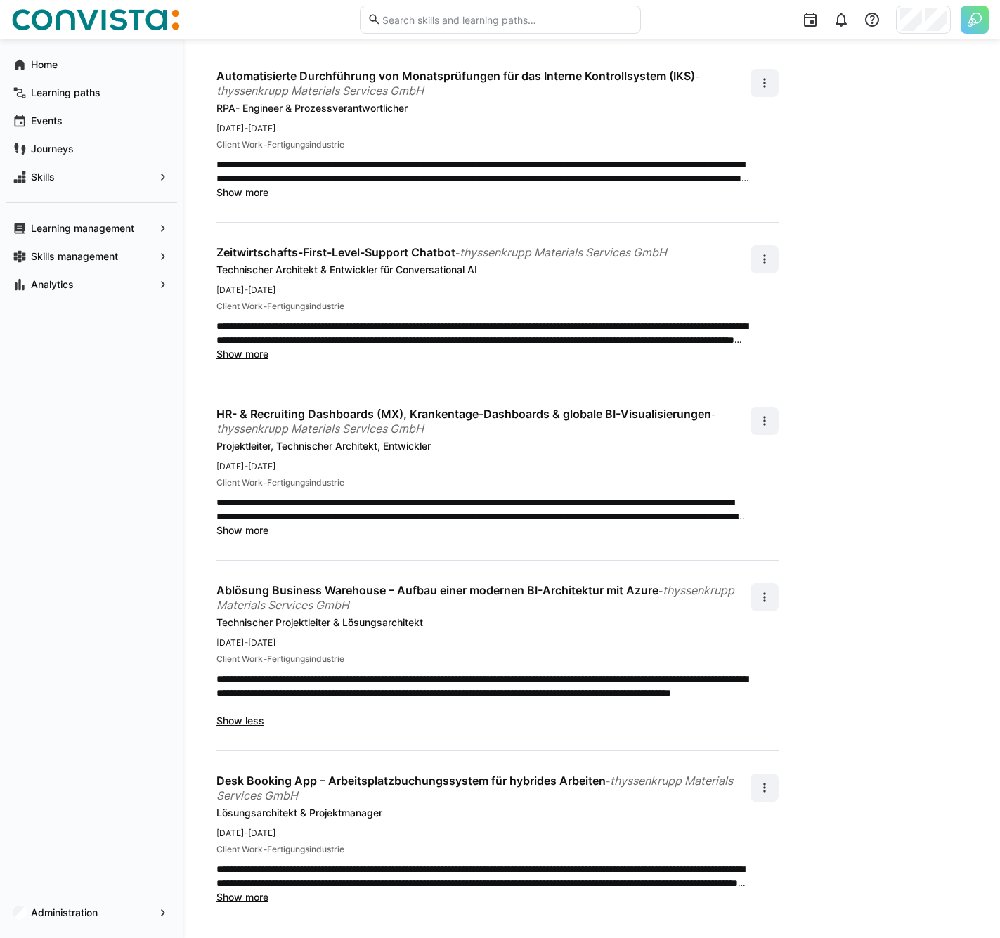
click at [241, 902] on span "Show more" at bounding box center [242, 897] width 52 height 12
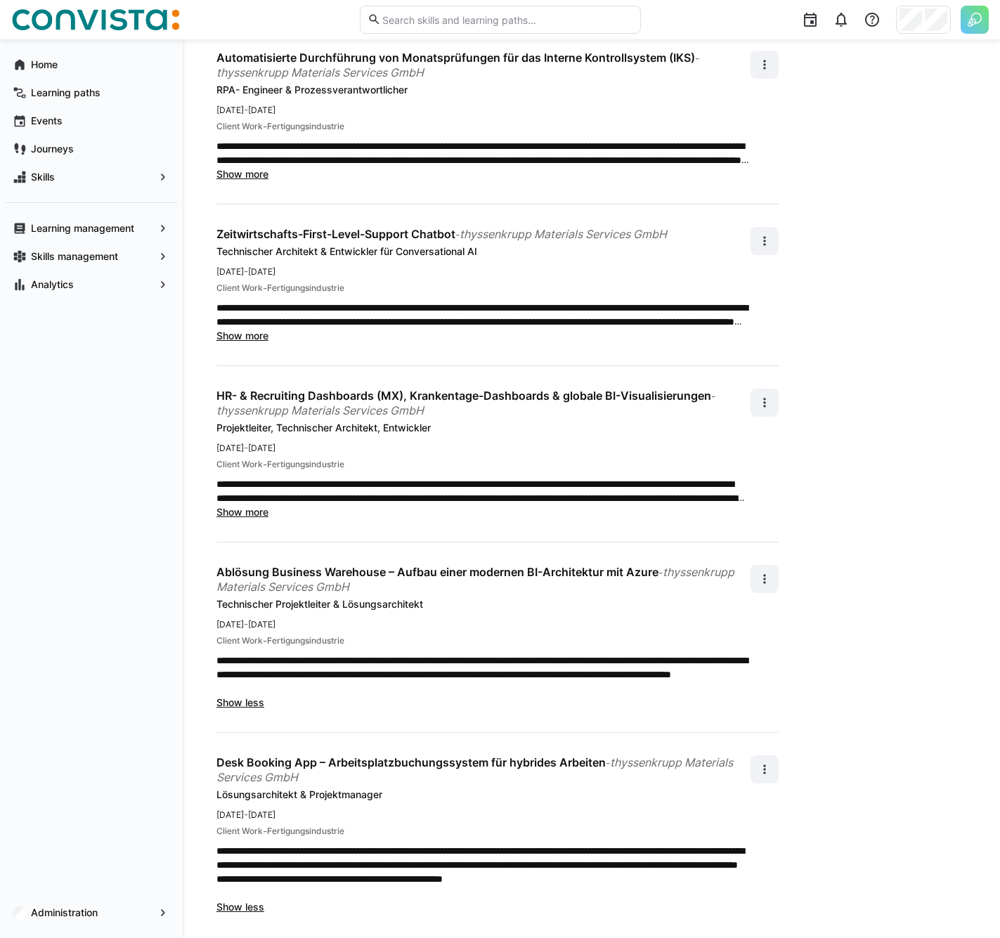
scroll to position [910, 0]
